Goal: Communication & Community: Participate in discussion

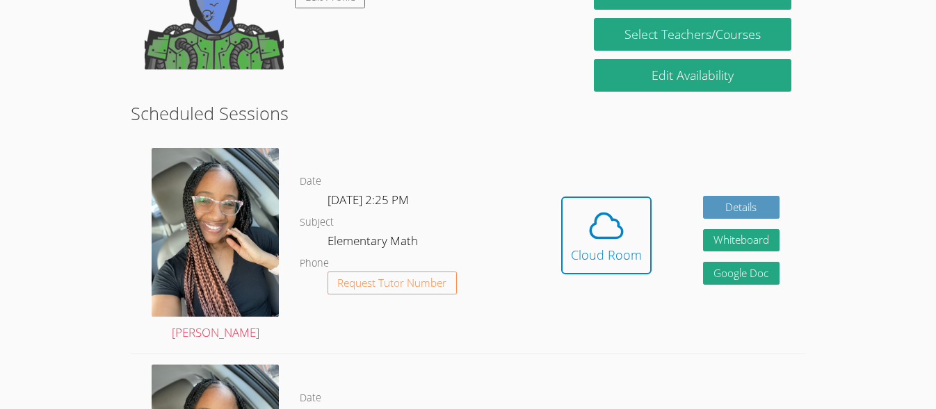
scroll to position [202, 0]
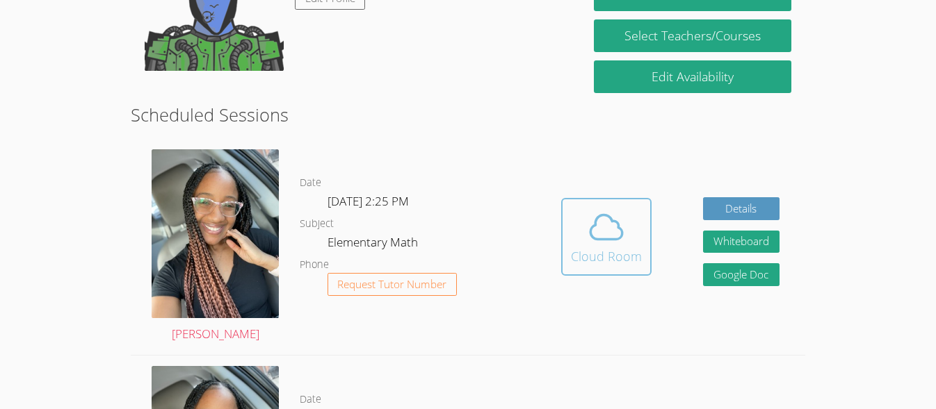
click at [566, 234] on button "Cloud Room" at bounding box center [606, 237] width 90 height 78
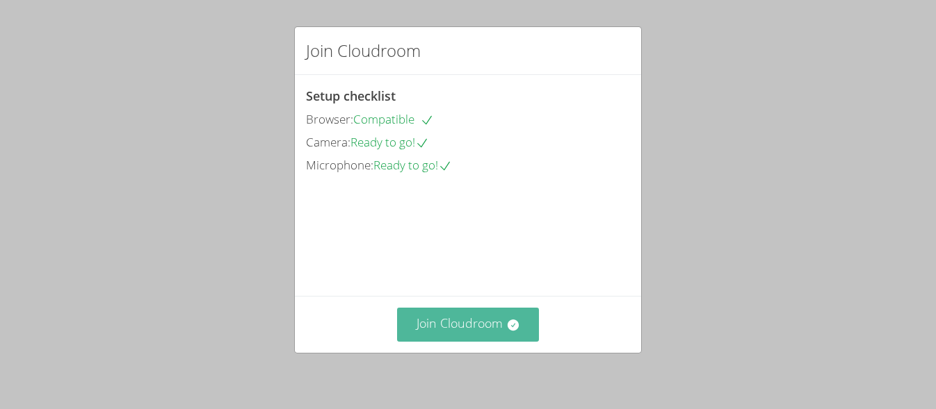
click at [466, 323] on button "Join Cloudroom" at bounding box center [468, 325] width 143 height 34
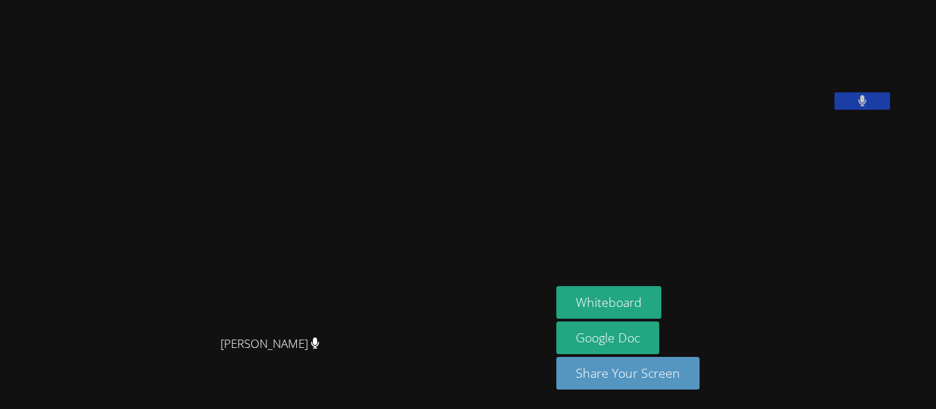
click at [655, 270] on aside "[PERSON_NAME] Whiteboard Google Doc Share Your Screen" at bounding box center [725, 204] width 348 height 409
click at [656, 308] on button "Whiteboard" at bounding box center [608, 302] width 105 height 33
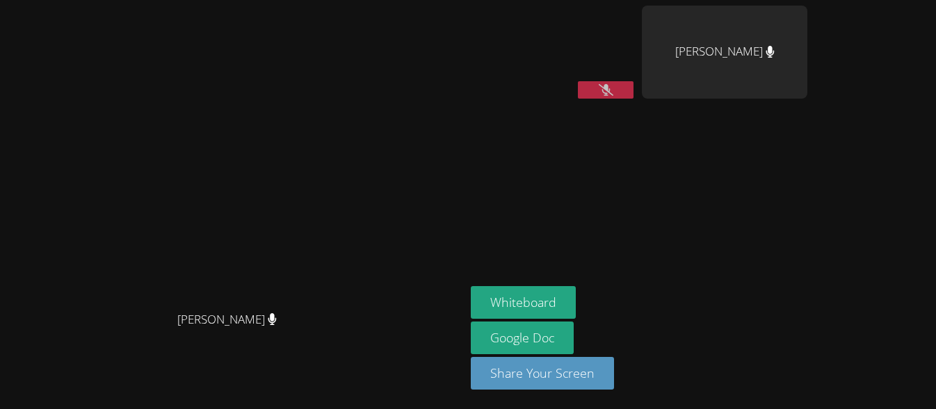
click at [633, 85] on button at bounding box center [606, 89] width 56 height 17
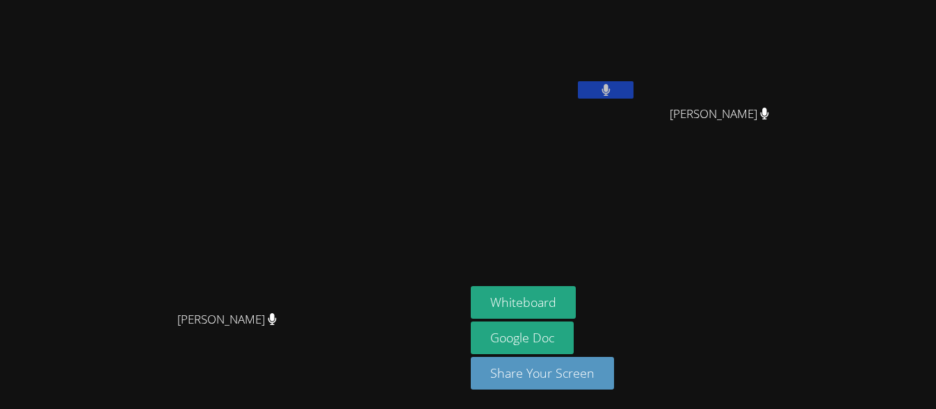
click at [633, 88] on button at bounding box center [606, 89] width 56 height 17
click at [633, 89] on button at bounding box center [606, 89] width 56 height 17
click at [633, 90] on button at bounding box center [606, 89] width 56 height 17
click at [613, 90] on icon at bounding box center [606, 90] width 15 height 12
click at [610, 88] on icon at bounding box center [605, 90] width 9 height 12
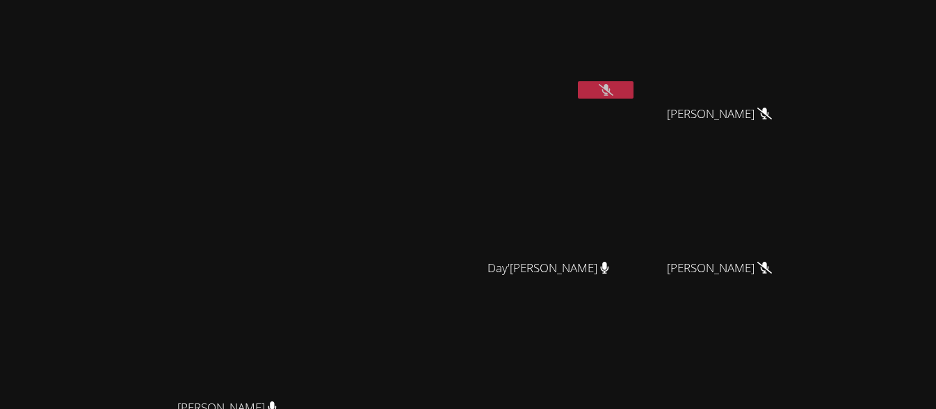
drag, startPoint x: 440, startPoint y: 98, endPoint x: 470, endPoint y: 42, distance: 63.8
click at [460, 42] on div "[PERSON_NAME] [PERSON_NAME]" at bounding box center [233, 293] width 454 height 575
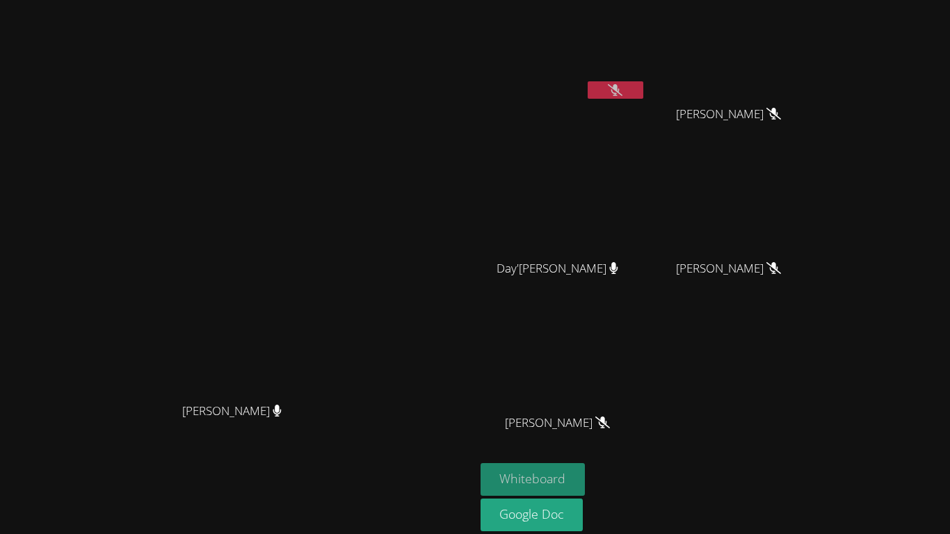
click at [585, 409] on button "Whiteboard" at bounding box center [532, 479] width 105 height 33
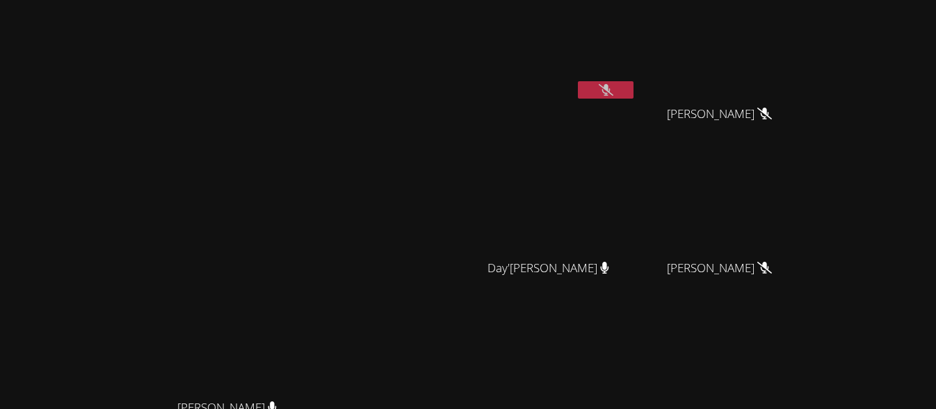
click at [636, 269] on div "Day'[PERSON_NAME]" at bounding box center [553, 281] width 165 height 56
click at [609, 264] on icon at bounding box center [604, 268] width 9 height 12
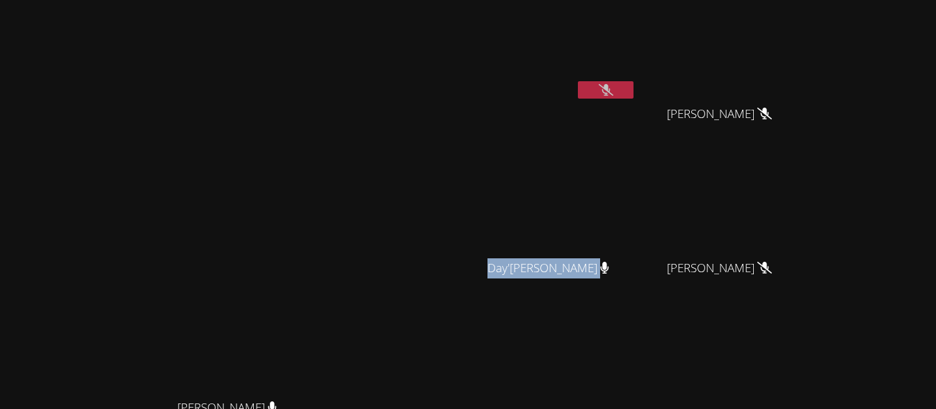
click at [279, 368] on video at bounding box center [233, 265] width 454 height 255
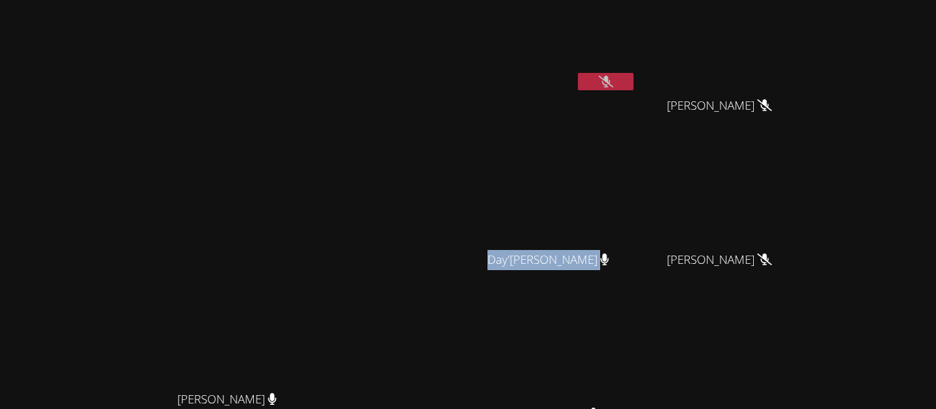
scroll to position [7, 0]
click at [636, 106] on div "[PERSON_NAME]" at bounding box center [553, 73] width 165 height 149
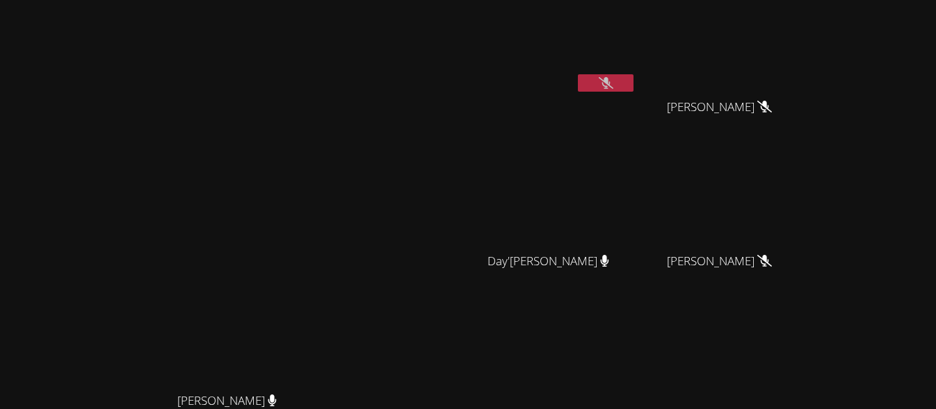
click at [636, 106] on div "[PERSON_NAME]" at bounding box center [553, 73] width 165 height 149
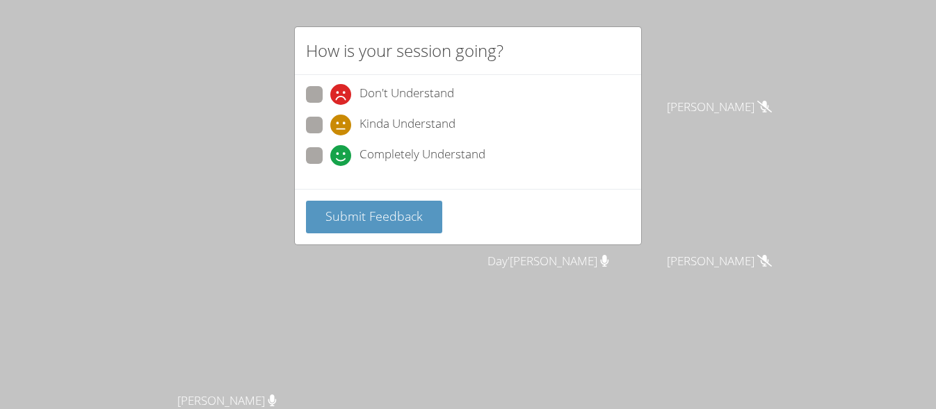
click at [317, 165] on label "Completely Understand" at bounding box center [395, 156] width 179 height 19
click at [330, 159] on input "Completely Understand" at bounding box center [336, 153] width 12 height 12
radio input "true"
click at [330, 166] on span at bounding box center [330, 166] width 0 height 0
click at [330, 159] on input "Completely Understand" at bounding box center [336, 153] width 12 height 12
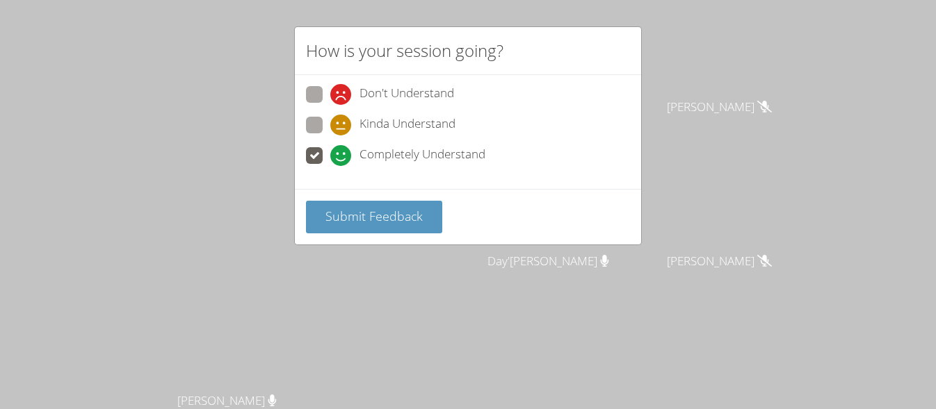
click at [346, 243] on div "Submit Feedback" at bounding box center [468, 217] width 346 height 56
click at [324, 220] on button "Submit Feedback" at bounding box center [374, 217] width 136 height 33
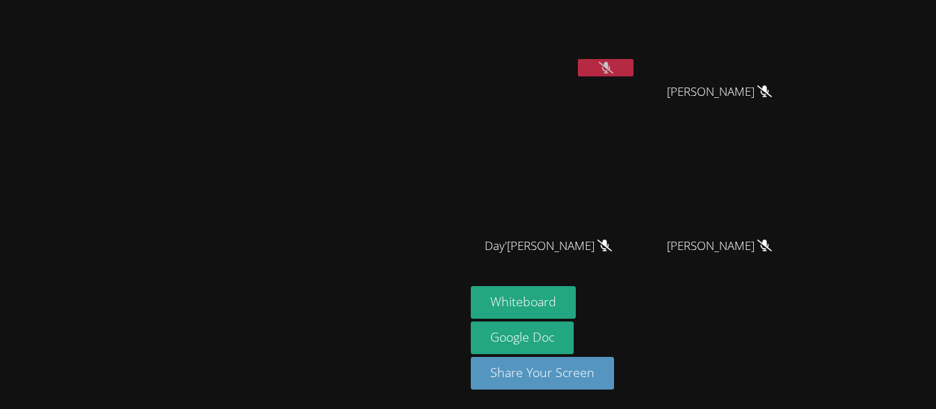
scroll to position [22, 0]
